Goal: Task Accomplishment & Management: Use online tool/utility

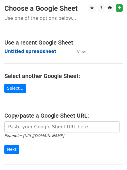
click at [33, 51] on strong "Untitled spreadsheet" at bounding box center [30, 51] width 52 height 5
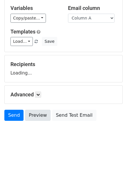
scroll to position [33, 0]
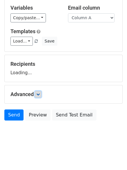
click at [37, 95] on link at bounding box center [38, 94] width 6 height 6
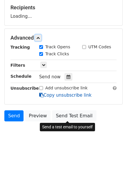
scroll to position [90, 0]
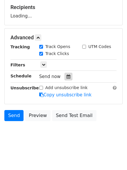
click at [65, 76] on div at bounding box center [69, 77] width 8 height 8
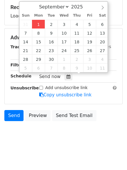
type input "2025-09-01 13:38"
type input "01"
type input "38"
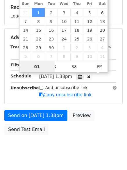
scroll to position [0, 0]
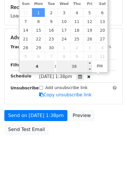
type input "4"
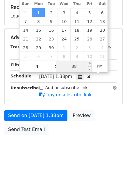
type input "2025-09-01 16:38"
type input "04"
click at [77, 68] on input "38" at bounding box center [73, 67] width 35 height 12
type input "0"
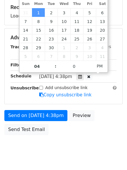
type input "2025-09-01 16:00"
click at [63, 152] on body "New Campaign Daily emails left: 50 Google Sheet: Untitled spreadsheet Variables…" at bounding box center [63, 38] width 127 height 246
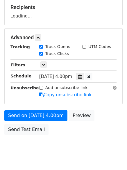
scroll to position [2, 0]
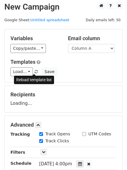
click at [35, 72] on link at bounding box center [36, 72] width 5 height 4
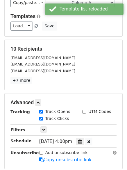
scroll to position [90, 0]
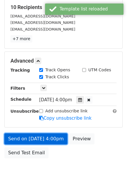
click at [35, 139] on link "Send on Sep 1 at 4:00pm" at bounding box center [35, 138] width 63 height 11
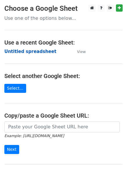
click at [39, 49] on strong "Untitled spreadsheet" at bounding box center [30, 51] width 52 height 5
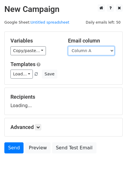
click at [97, 50] on select "Column A Column B Column C Column D Column E" at bounding box center [91, 50] width 47 height 9
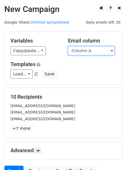
click at [96, 54] on select "Column A Column B Column C Column D Column E" at bounding box center [91, 50] width 47 height 9
select select "Column B"
click at [68, 46] on select "Column A Column B Column C Column D Column E" at bounding box center [91, 50] width 47 height 9
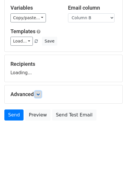
click at [41, 94] on link at bounding box center [38, 94] width 6 height 6
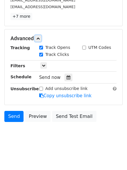
scroll to position [113, 0]
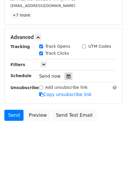
click at [65, 73] on div at bounding box center [69, 76] width 8 height 8
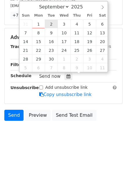
type input "2025-09-02 12:00"
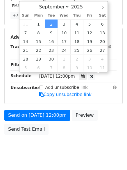
scroll to position [0, 0]
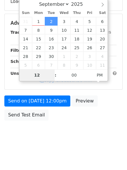
type input "5"
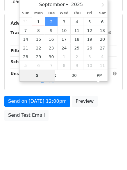
scroll to position [113, 0]
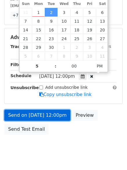
type input "2025-09-02 17:00"
click at [56, 112] on link "Send on Sep 2 at 12:00pm" at bounding box center [37, 115] width 66 height 11
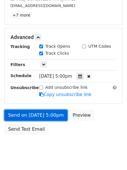
click at [49, 115] on link "Send on Sep 2 at 5:00pm" at bounding box center [35, 115] width 63 height 11
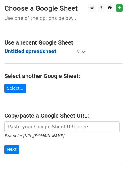
click at [38, 52] on strong "Untitled spreadsheet" at bounding box center [30, 51] width 52 height 5
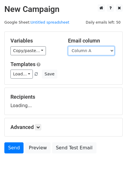
click at [84, 52] on select "Column A Column B Column C Column D Column E" at bounding box center [91, 50] width 47 height 9
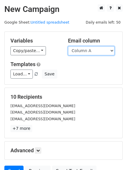
click at [90, 54] on select "Column A Column B Column C Column D Column E" at bounding box center [91, 50] width 47 height 9
select select "Column C"
click at [68, 46] on select "Column A Column B Column C Column D Column E" at bounding box center [91, 50] width 47 height 9
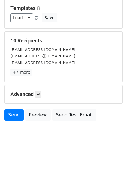
scroll to position [33, 0]
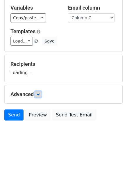
click at [42, 97] on form "Variables Copy/paste... {{Column A}} {{Column B}} {{Column C}} {{Column D}} {{C…" at bounding box center [63, 61] width 118 height 125
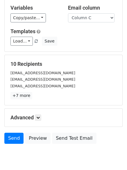
click at [43, 113] on div "Advanced Tracking Track Opens UTM Codes Track Clicks Filters Only include sprea…" at bounding box center [64, 118] width 118 height 18
click at [38, 120] on link at bounding box center [38, 117] width 6 height 6
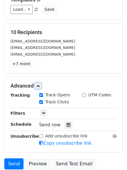
scroll to position [113, 0]
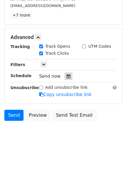
click at [67, 76] on icon at bounding box center [69, 76] width 4 height 4
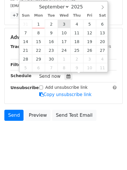
type input "2025-09-03 12:00"
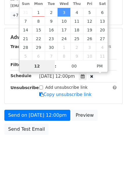
scroll to position [104, 0]
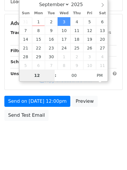
type input "6"
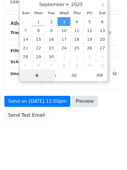
scroll to position [113, 0]
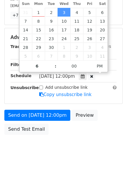
type input "2025-09-03 18:00"
click at [68, 144] on body "New Campaign Daily emails left: 50 Google Sheet: Untitled spreadsheet Variables…" at bounding box center [63, 26] width 127 height 270
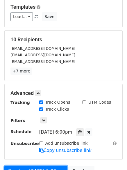
scroll to position [127, 0]
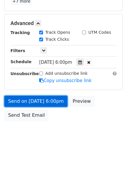
click at [53, 102] on link "Send on Sep 3 at 6:00pm" at bounding box center [35, 101] width 63 height 11
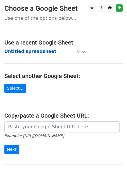
click at [39, 51] on strong "Untitled spreadsheet" at bounding box center [30, 51] width 52 height 5
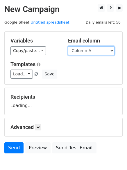
click at [83, 54] on select "Column A Column B Column C Column D Column E" at bounding box center [91, 50] width 47 height 9
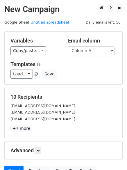
click at [80, 83] on div "Variables Copy/paste... {{Column A}} {{Column B}} {{Column C}} {{Column D}} {{C…" at bounding box center [64, 58] width 118 height 53
drag, startPoint x: 90, startPoint y: 47, endPoint x: 88, endPoint y: 54, distance: 6.9
click at [90, 47] on select "Column A Column B Column C Column D Column E" at bounding box center [91, 50] width 47 height 9
select select "Column D"
click at [68, 46] on select "Column A Column B Column C Column D Column E" at bounding box center [91, 50] width 47 height 9
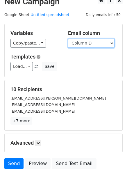
scroll to position [4, 0]
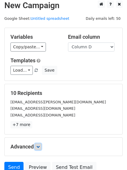
click at [39, 145] on icon at bounding box center [37, 146] width 3 height 3
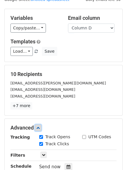
scroll to position [33, 0]
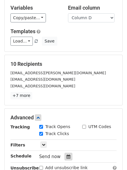
click at [67, 156] on icon at bounding box center [69, 157] width 4 height 4
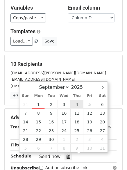
type input "2025-09-04 12:00"
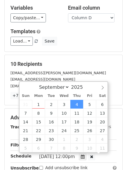
scroll to position [0, 0]
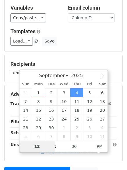
type input "7"
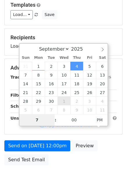
scroll to position [104, 0]
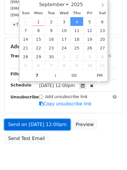
type input "2025-09-04 19:00"
click at [49, 126] on link "Send on Sep 4 at 12:00pm" at bounding box center [37, 124] width 66 height 11
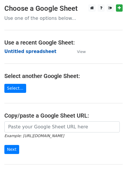
click at [44, 51] on strong "Untitled spreadsheet" at bounding box center [30, 51] width 52 height 5
click at [87, 50] on main "Choose a Google Sheet Use one of the options below... Use a recent Google Sheet…" at bounding box center [63, 94] width 127 height 181
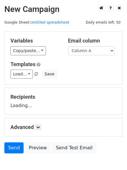
select select "Column E"
click at [68, 46] on select "Column A Column B Column C Column D Column E" at bounding box center [91, 50] width 47 height 9
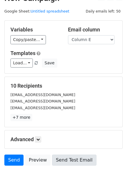
scroll to position [33, 0]
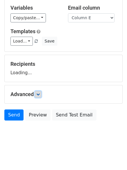
click at [38, 93] on icon at bounding box center [37, 94] width 3 height 3
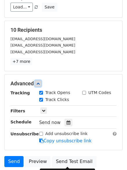
scroll to position [106, 0]
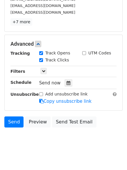
click at [70, 84] on div "Send now" at bounding box center [73, 83] width 68 height 8
click at [68, 81] on icon at bounding box center [69, 83] width 4 height 4
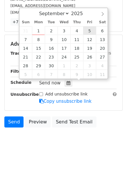
type input "[DATE] 12:00"
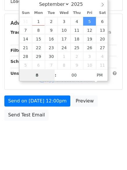
scroll to position [104, 0]
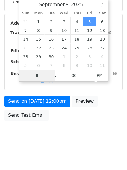
type input "8"
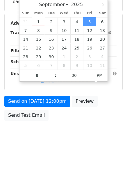
type input "[DATE] 20:00"
type input "08"
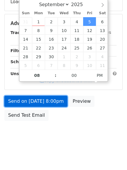
click at [50, 97] on link "Send on [DATE] 8:00pm" at bounding box center [35, 101] width 63 height 11
